Goal: Task Accomplishment & Management: Manage account settings

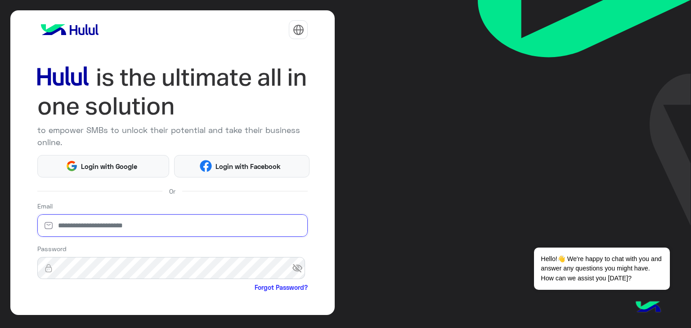
drag, startPoint x: 0, startPoint y: 0, endPoint x: 143, endPoint y: 225, distance: 267.0
click at [143, 225] on input "email" at bounding box center [172, 226] width 271 height 22
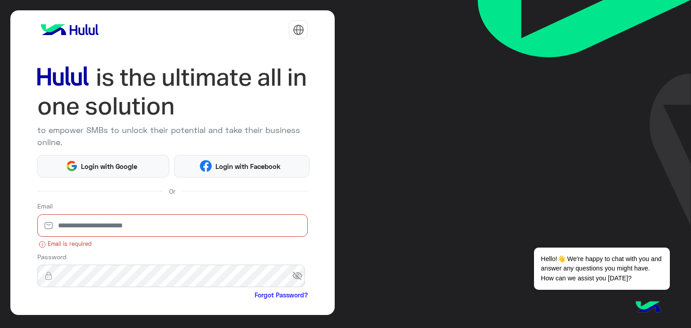
click at [191, 216] on input "email" at bounding box center [172, 226] width 271 height 22
type input "**********"
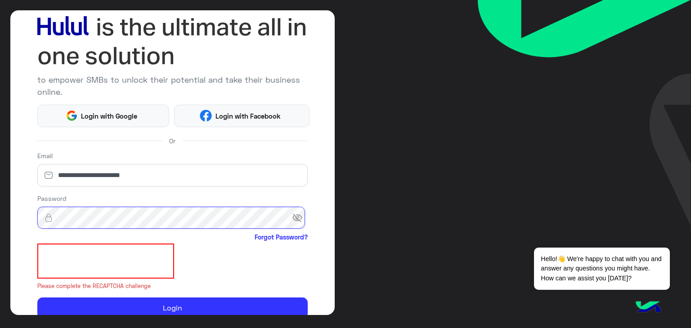
scroll to position [52, 0]
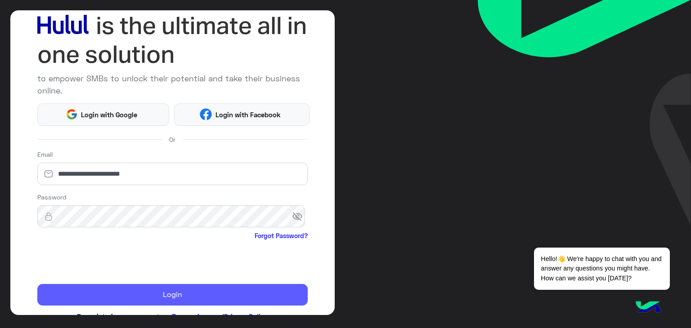
click at [111, 297] on button "Login" at bounding box center [172, 295] width 271 height 22
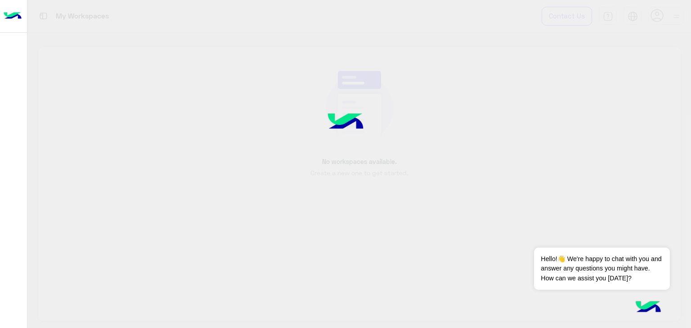
click at [111, 297] on div at bounding box center [345, 164] width 691 height 328
